Goal: Find specific page/section: Find specific page/section

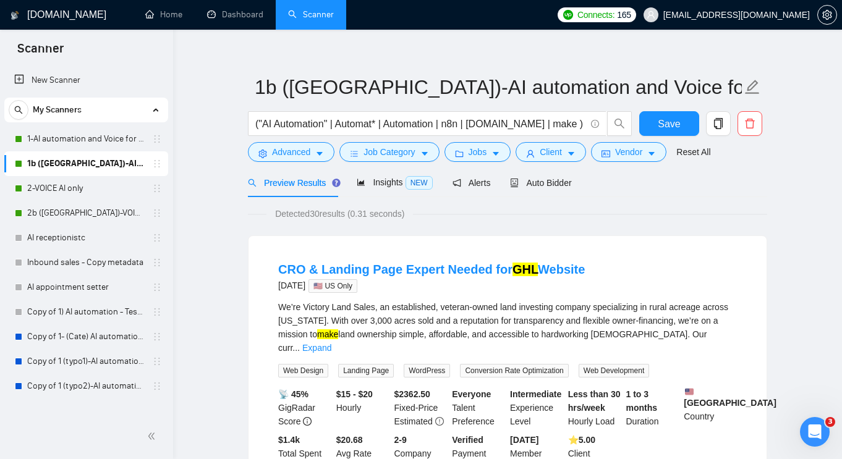
scroll to position [13, 0]
click at [61, 135] on link "1-AI automation and Voice for CRM & Booking" at bounding box center [85, 139] width 117 height 25
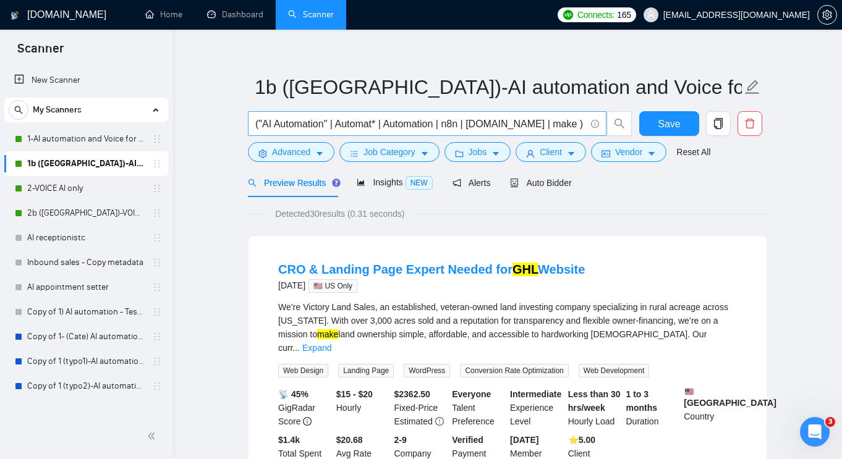
click at [493, 124] on input "("AI Automation" | Automat* | Automation | n8n | [DOMAIN_NAME] | make ) ( GPT |…" at bounding box center [420, 123] width 330 height 15
click at [90, 137] on link "1-AI automation and Voice for CRM & Booking" at bounding box center [85, 139] width 117 height 25
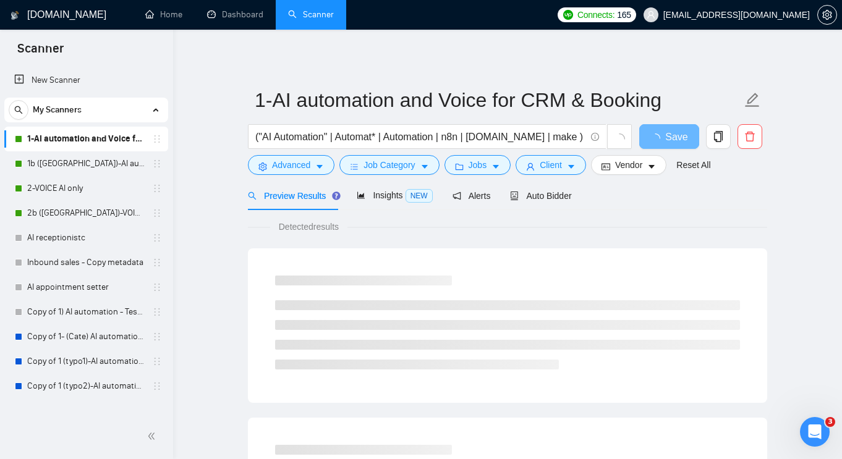
click at [74, 139] on link "1-AI automation and Voice for CRM & Booking" at bounding box center [85, 139] width 117 height 25
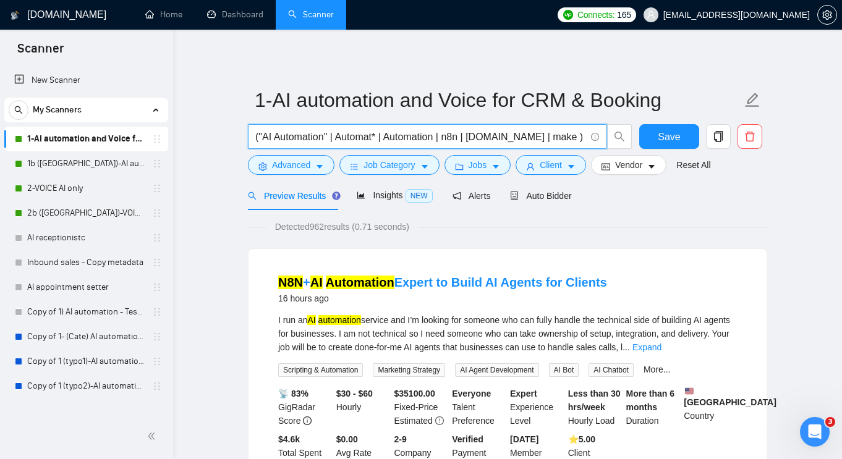
click at [436, 141] on input "("AI Automation" | Automat* | Automation | n8n | [DOMAIN_NAME] | make ) ( GPT |…" at bounding box center [420, 136] width 330 height 15
drag, startPoint x: 420, startPoint y: 137, endPoint x: 378, endPoint y: 138, distance: 41.4
click at [378, 138] on input "("AI Automation" | Automat* | Automation | n8n | [DOMAIN_NAME] | make ) ( GPT |…" at bounding box center [420, 136] width 330 height 15
paste input ""AI agent"
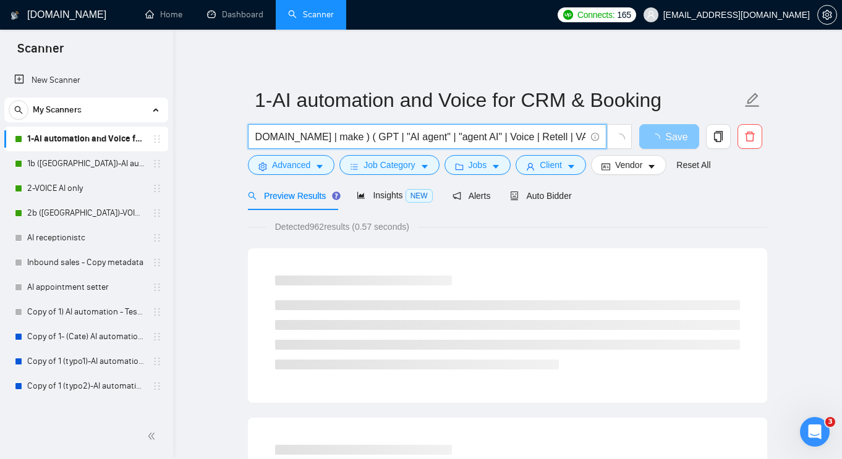
type input "("AI Automation" | Automat* | Automation | n8n | [DOMAIN_NAME] | make ) ( GPT |…"
click at [654, 137] on icon "loading" at bounding box center [655, 138] width 10 height 10
